Goal: Task Accomplishment & Management: Manage account settings

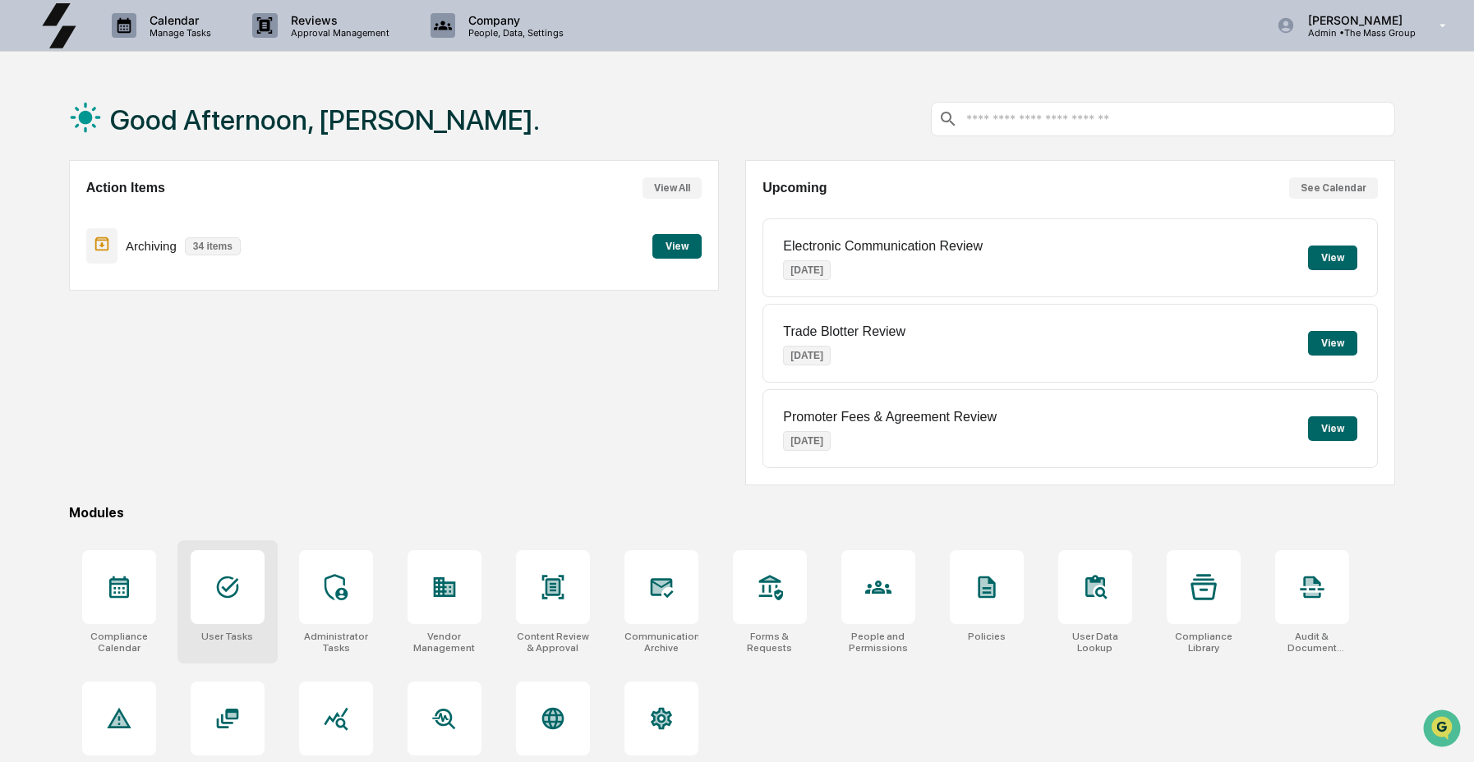
click at [220, 595] on icon at bounding box center [227, 588] width 22 height 22
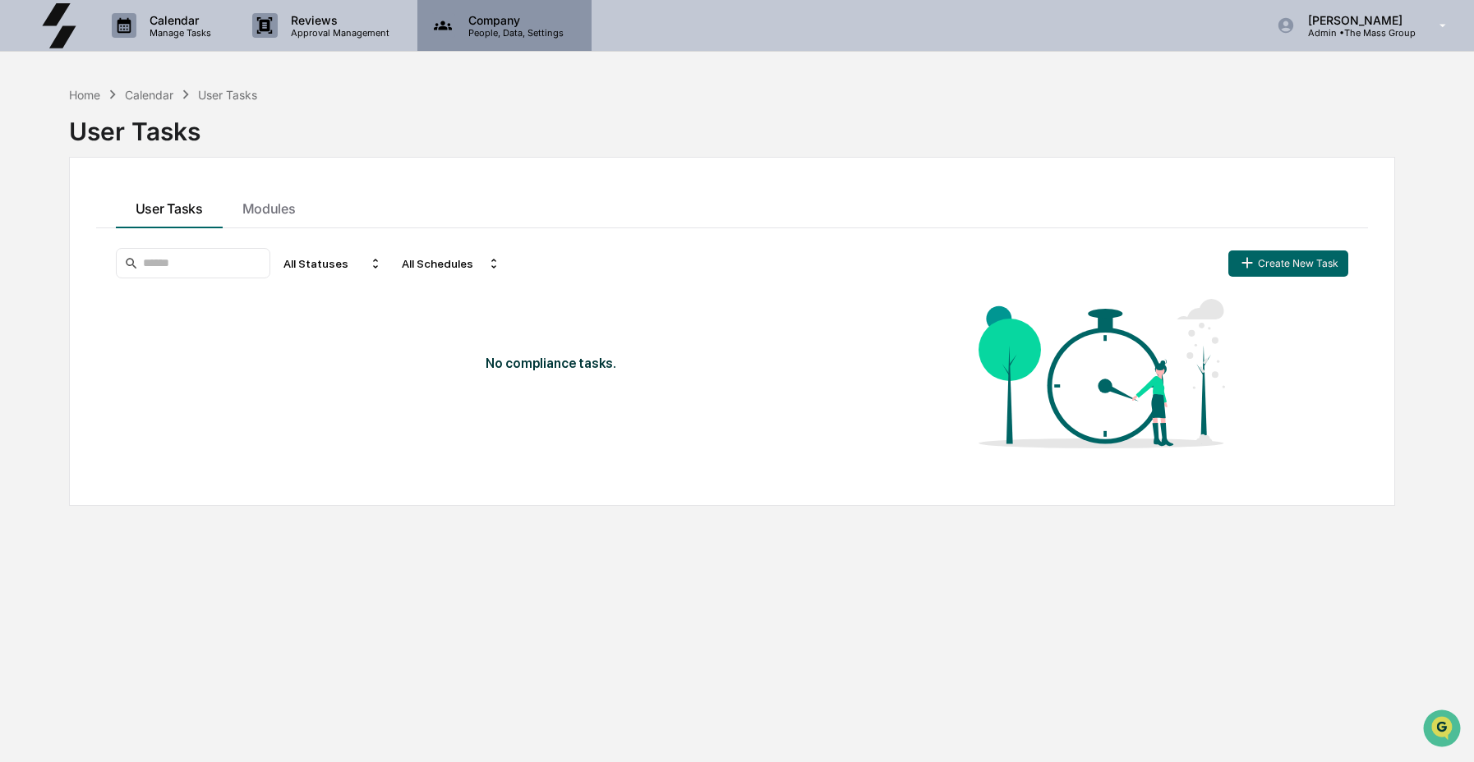
click at [449, 44] on div "Company People, Data, Settings" at bounding box center [504, 25] width 174 height 51
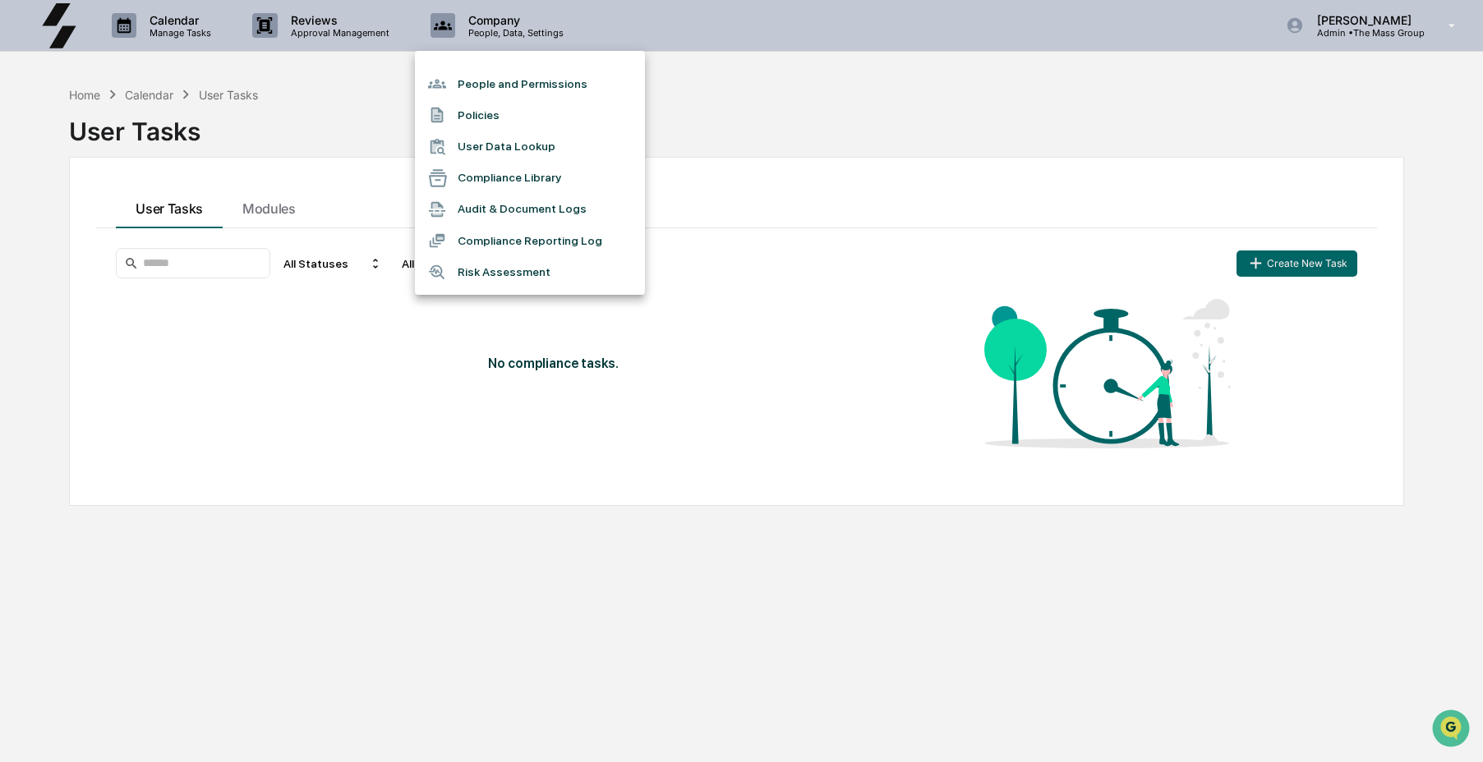
click at [481, 90] on li "People and Permissions" at bounding box center [530, 83] width 230 height 31
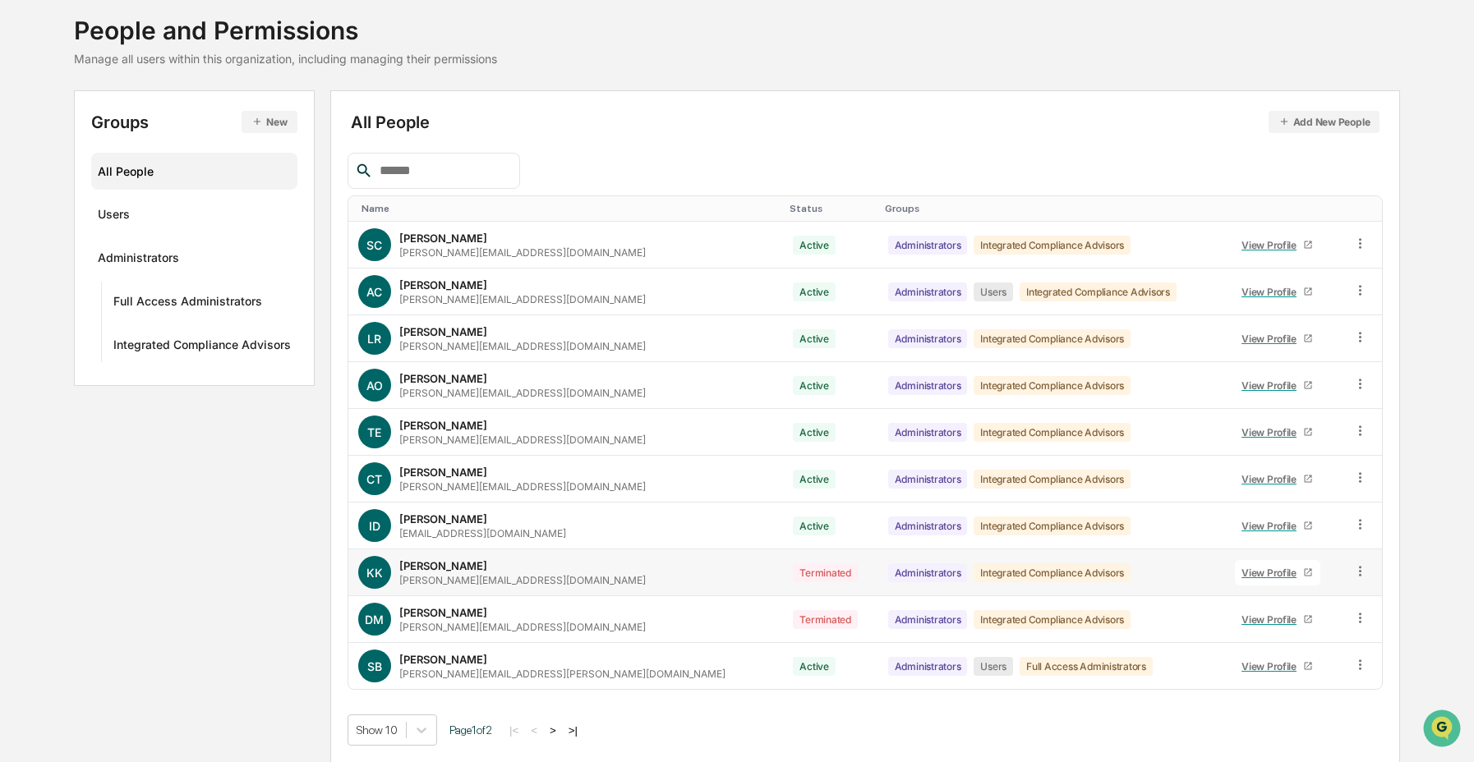
scroll to position [96, 0]
click at [561, 733] on button ">" at bounding box center [553, 730] width 16 height 14
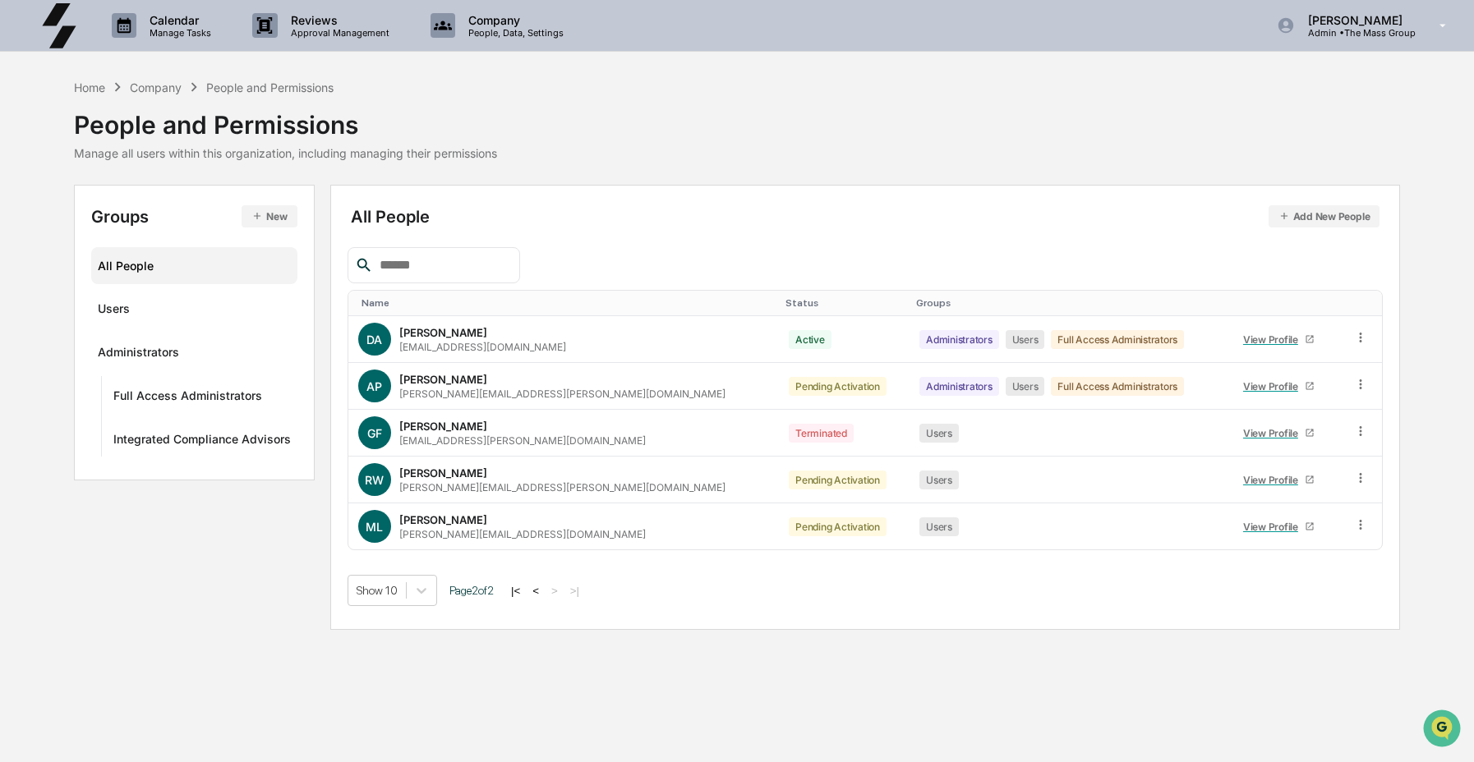
scroll to position [0, 0]
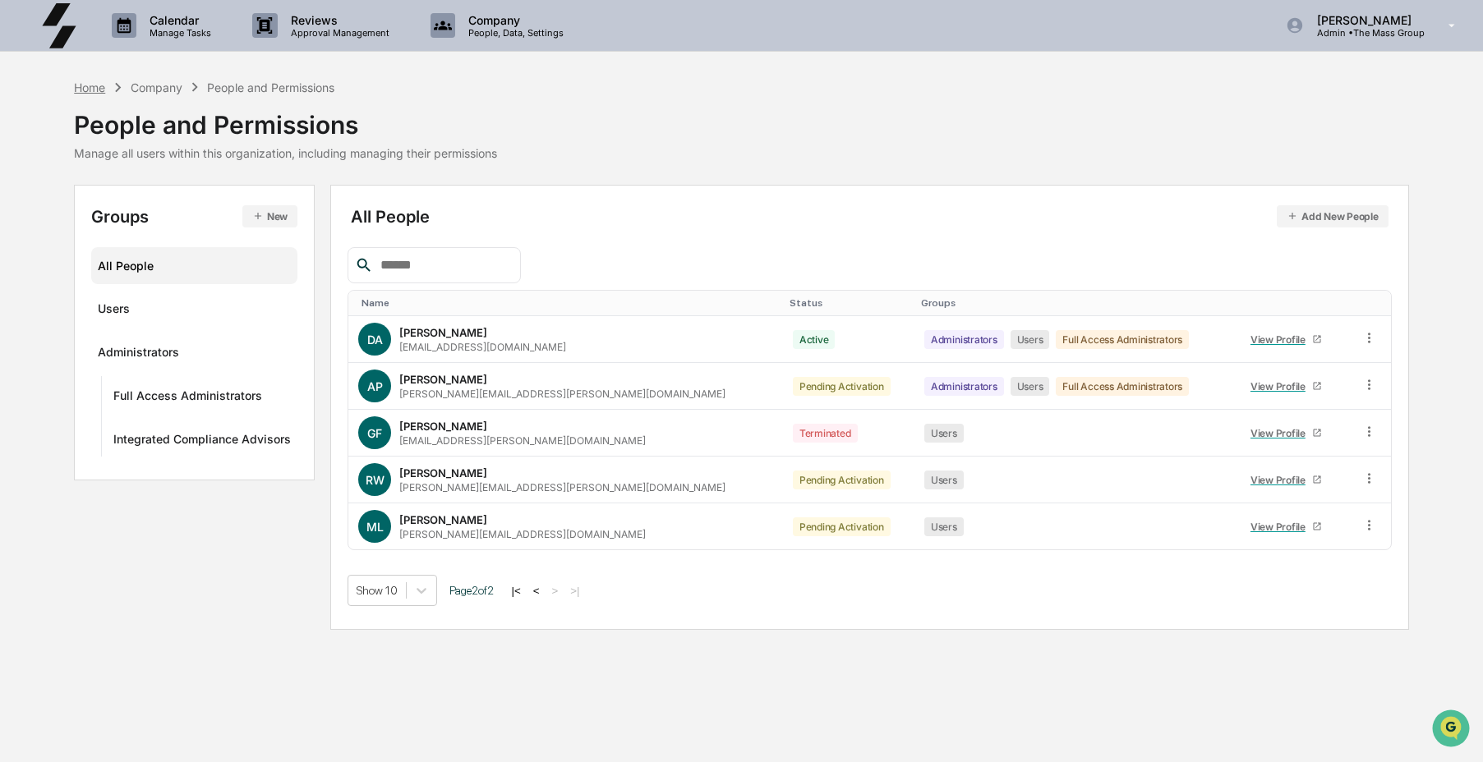
click at [87, 91] on div "Home" at bounding box center [89, 88] width 31 height 14
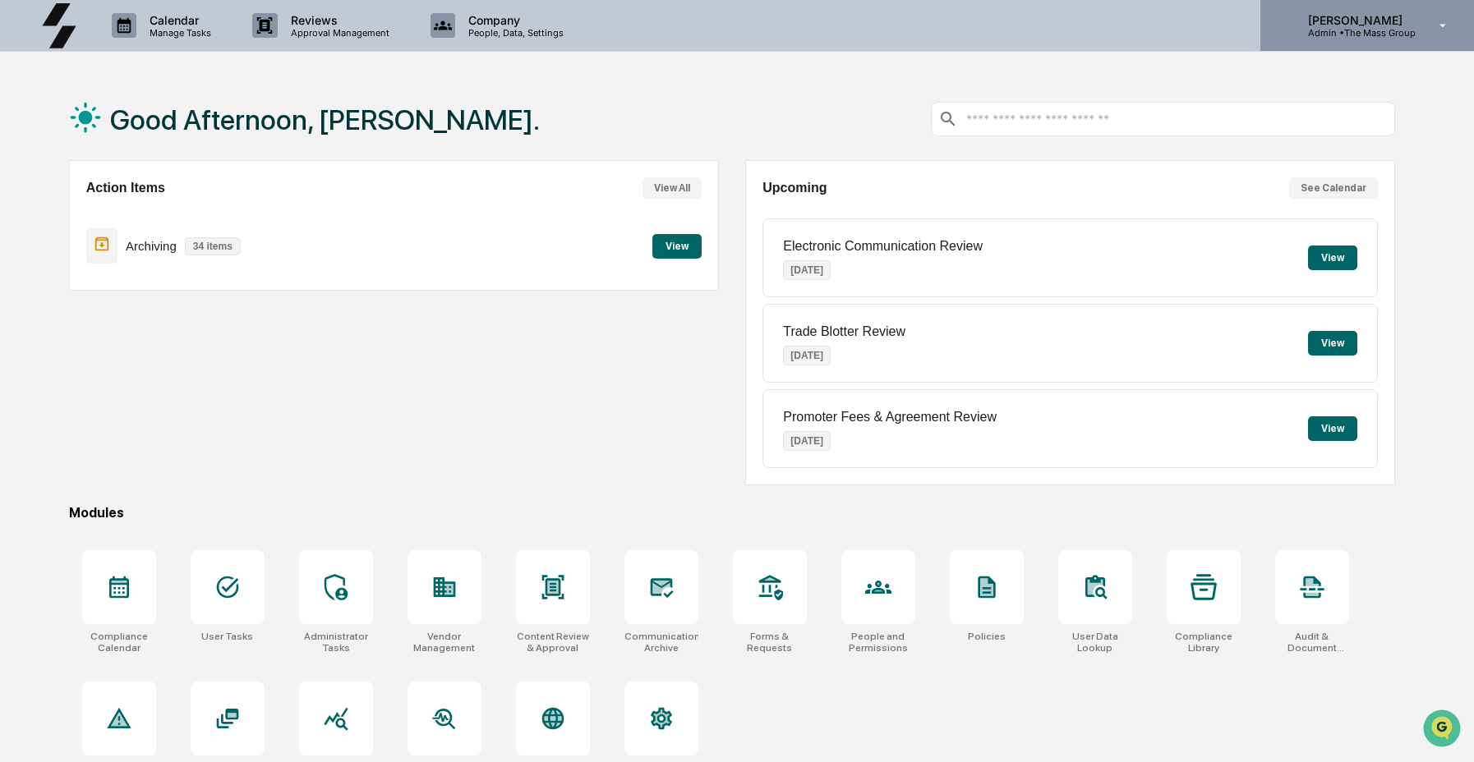
click at [1360, 34] on p "Admin • The Mass Group" at bounding box center [1355, 33] width 121 height 12
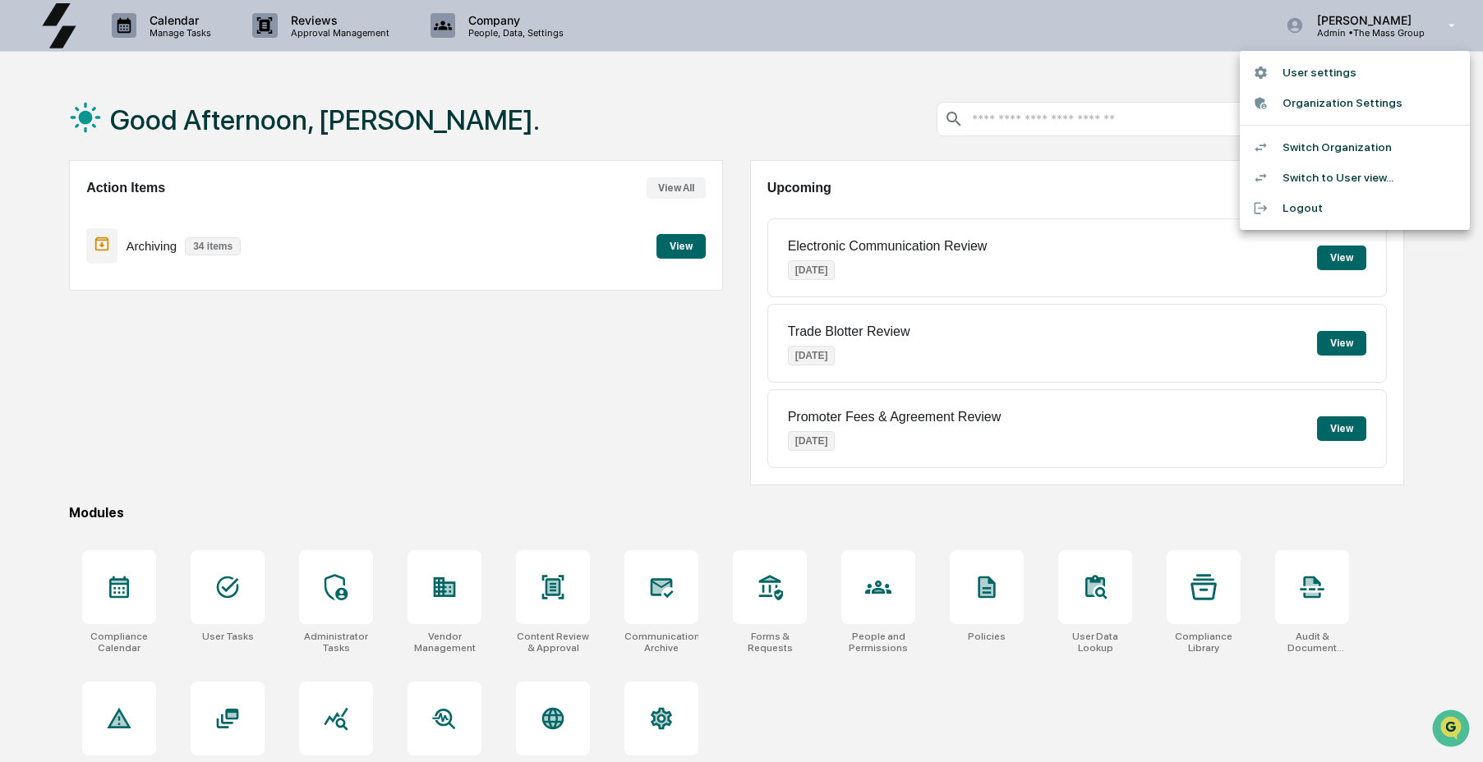
click at [1339, 153] on li "Switch Organization" at bounding box center [1355, 147] width 230 height 30
